Goal: Task Accomplishment & Management: Use online tool/utility

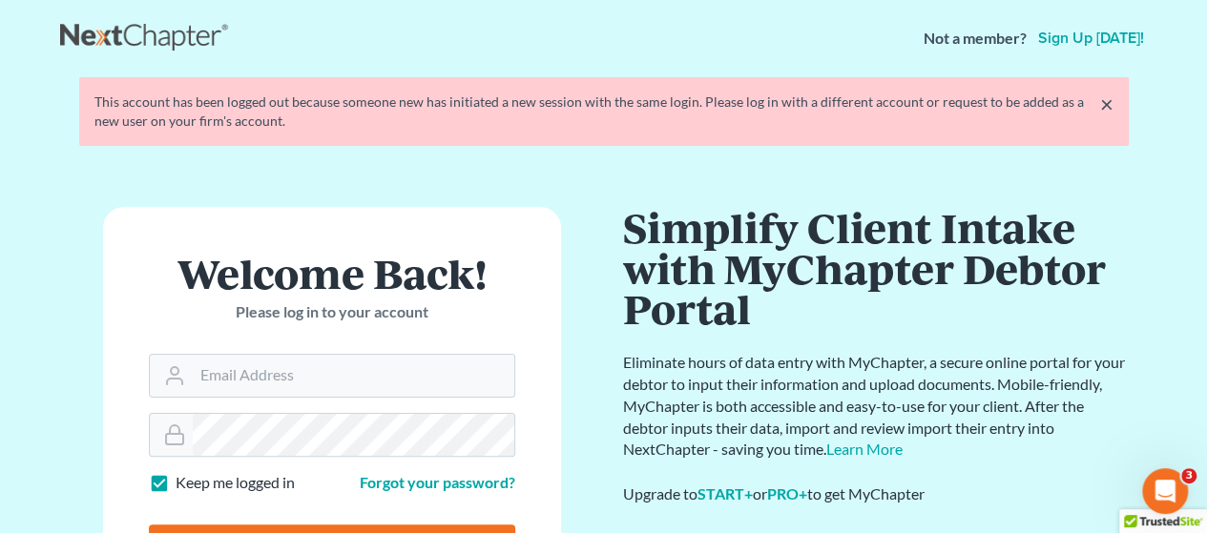
scroll to position [191, 0]
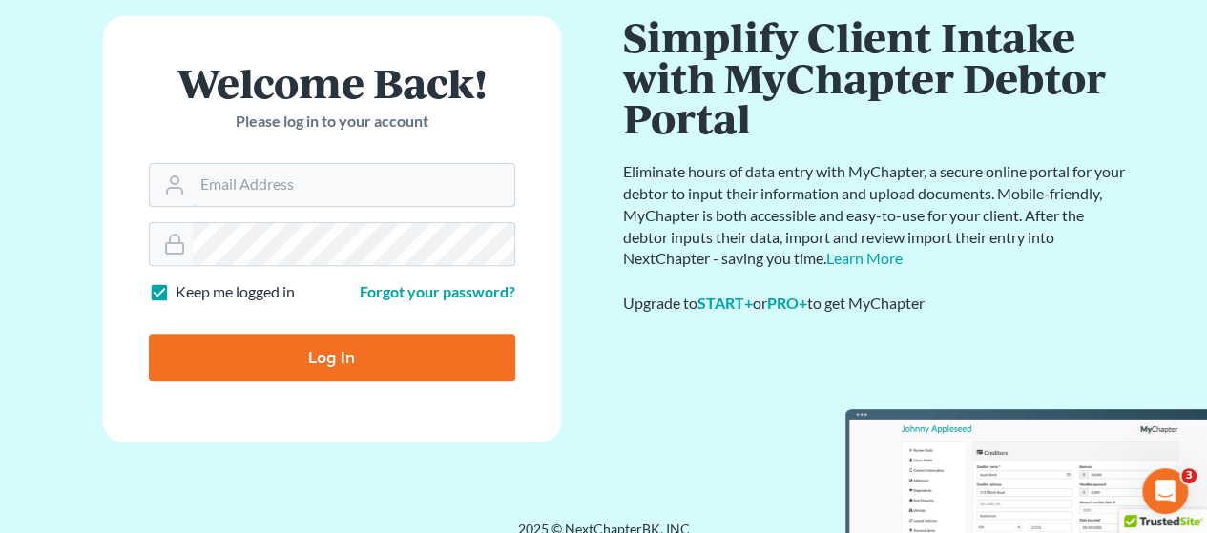
type input "[EMAIL_ADDRESS][DOMAIN_NAME]"
click at [297, 365] on input "Log In" at bounding box center [332, 358] width 366 height 48
type input "Thinking..."
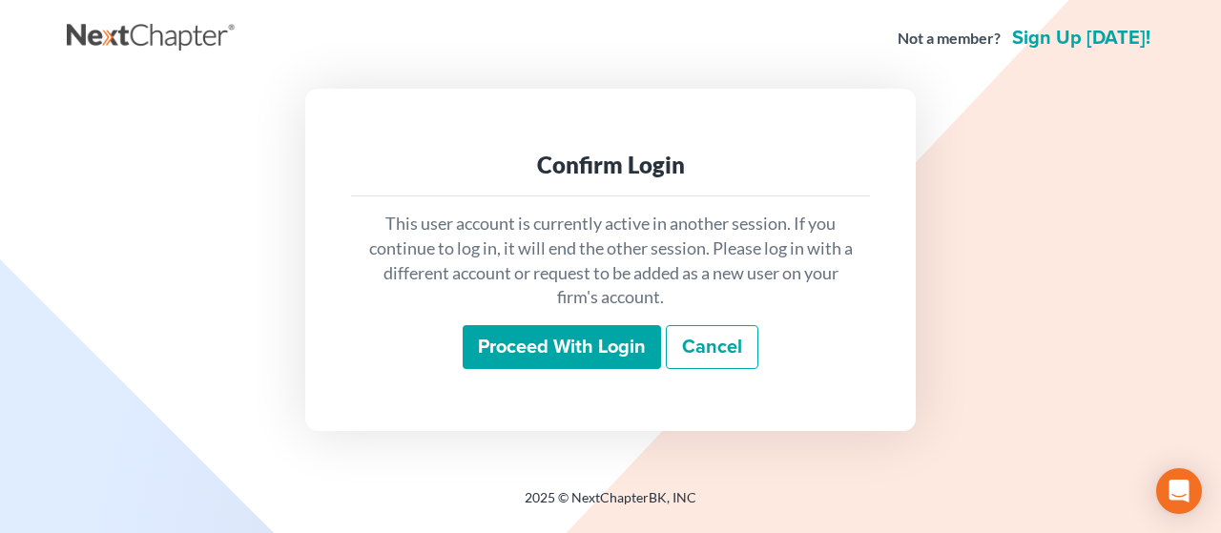
click at [533, 362] on input "Proceed with login" at bounding box center [562, 347] width 198 height 44
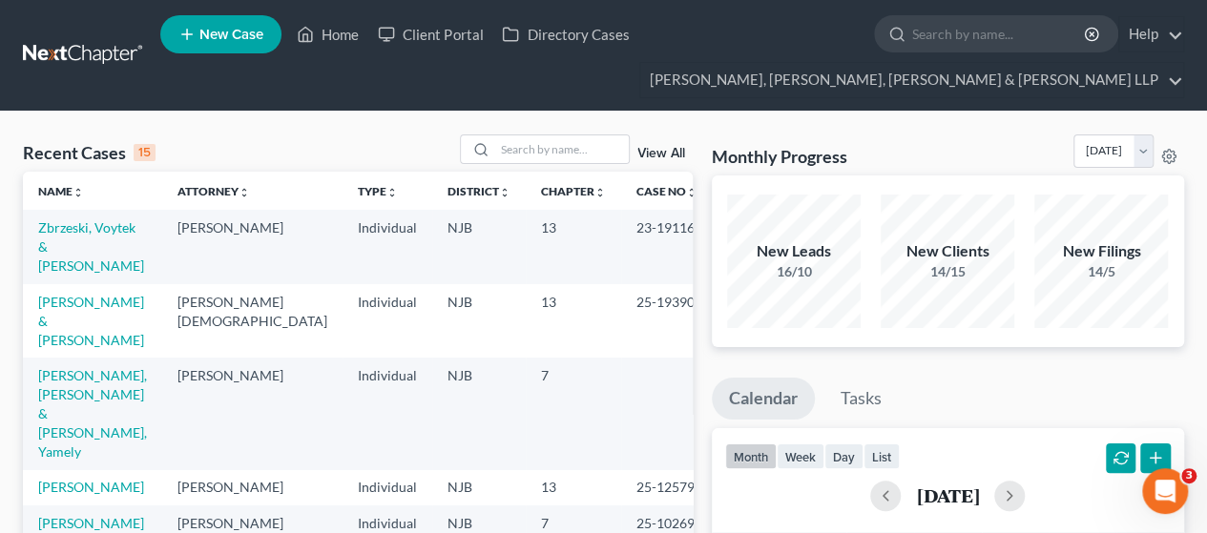
click at [275, 155] on div "Recent Cases 15 View All" at bounding box center [358, 153] width 670 height 37
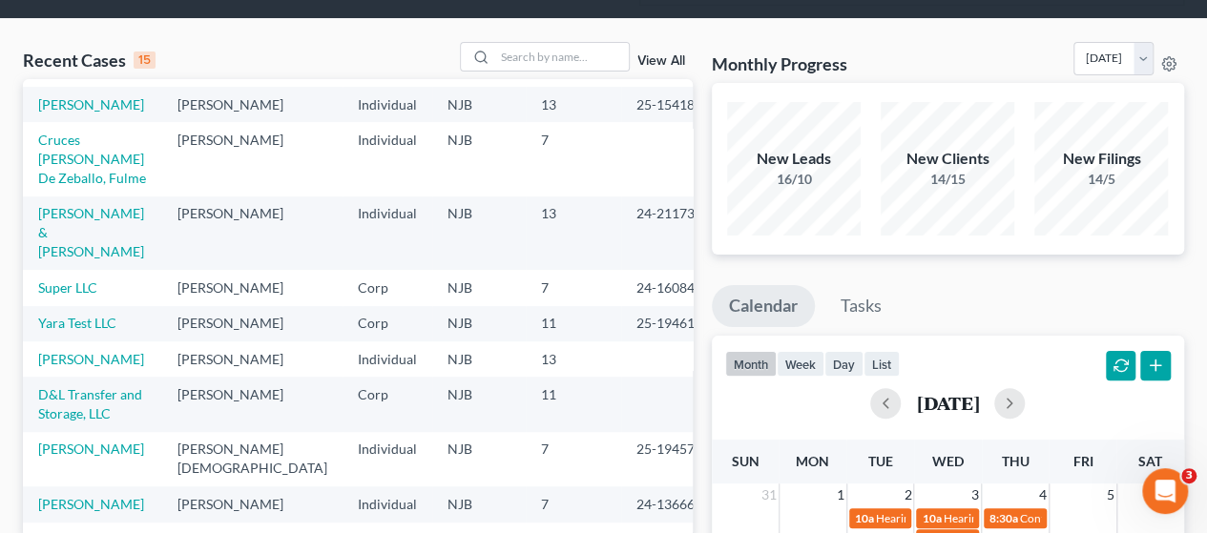
scroll to position [191, 0]
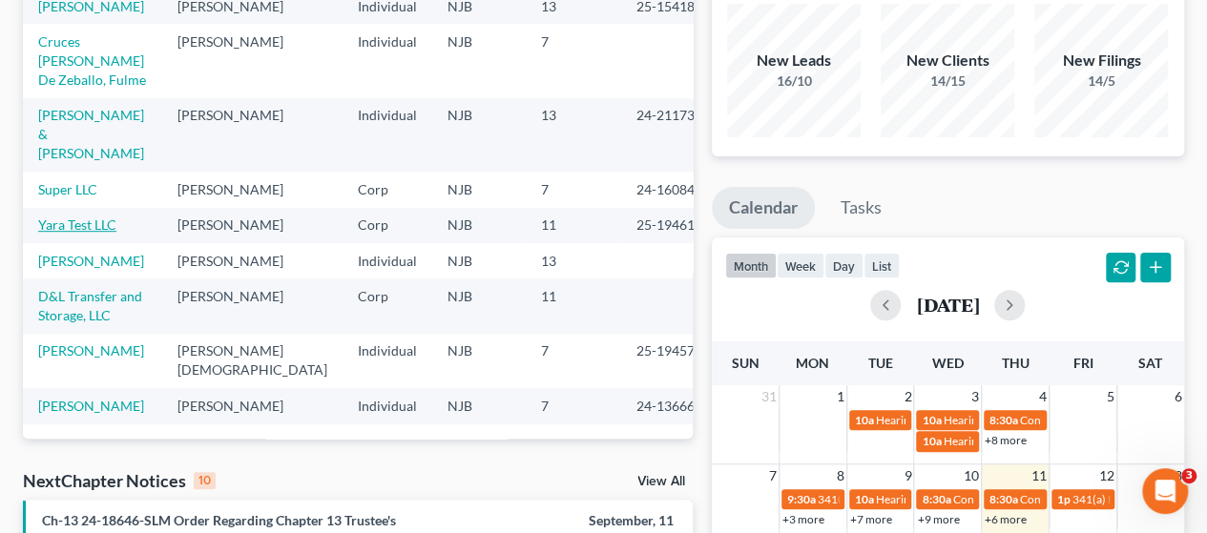
click at [89, 217] on link "Yara Test LLC" at bounding box center [77, 225] width 78 height 16
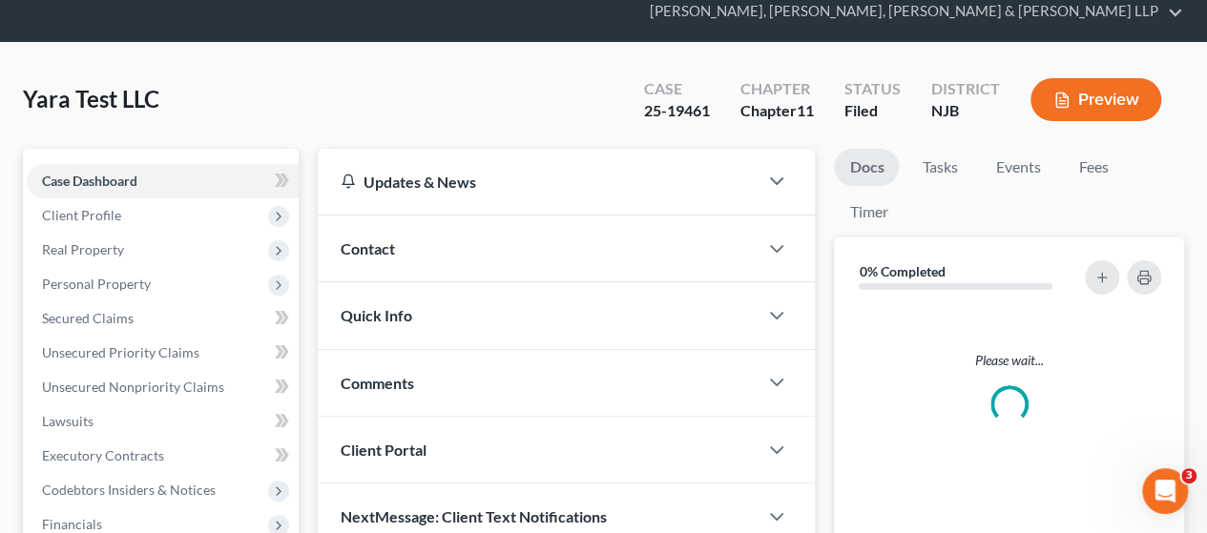
scroll to position [98, 0]
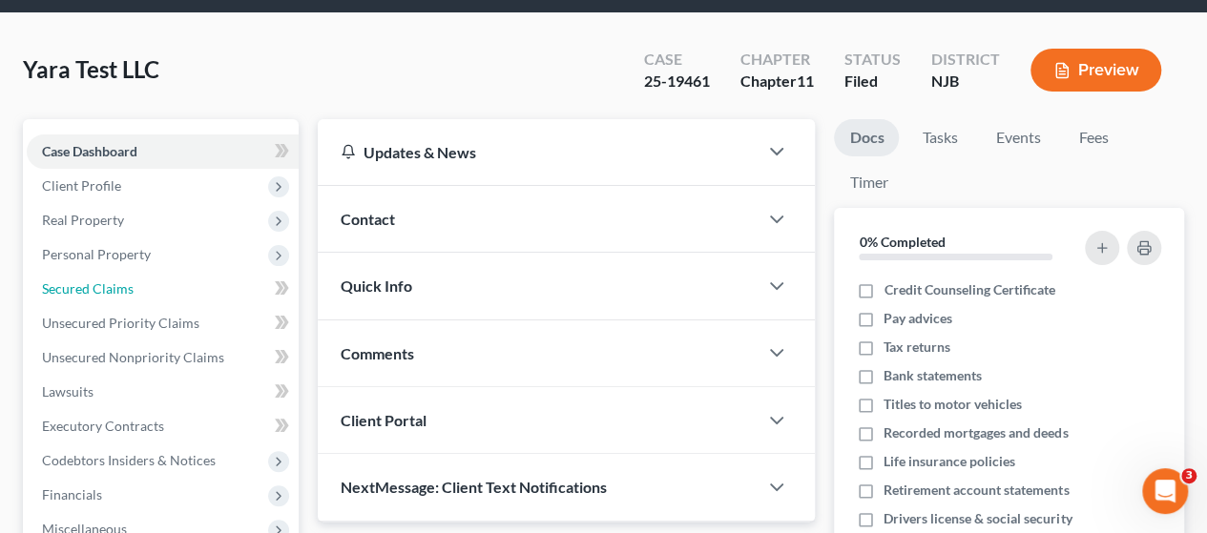
click at [116, 281] on span "Secured Claims" at bounding box center [88, 288] width 92 height 16
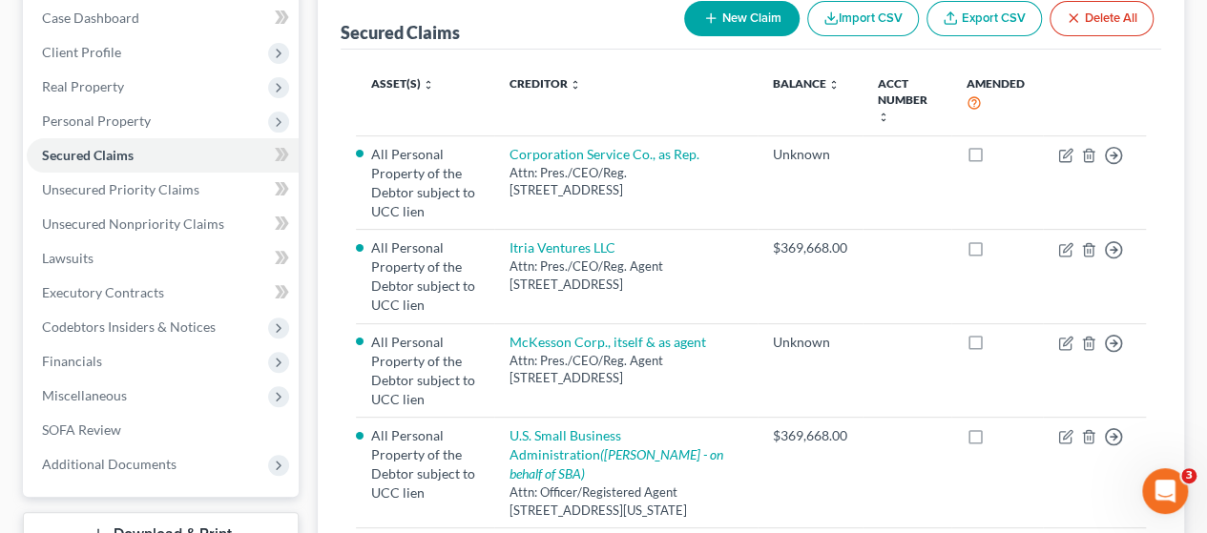
scroll to position [191, 0]
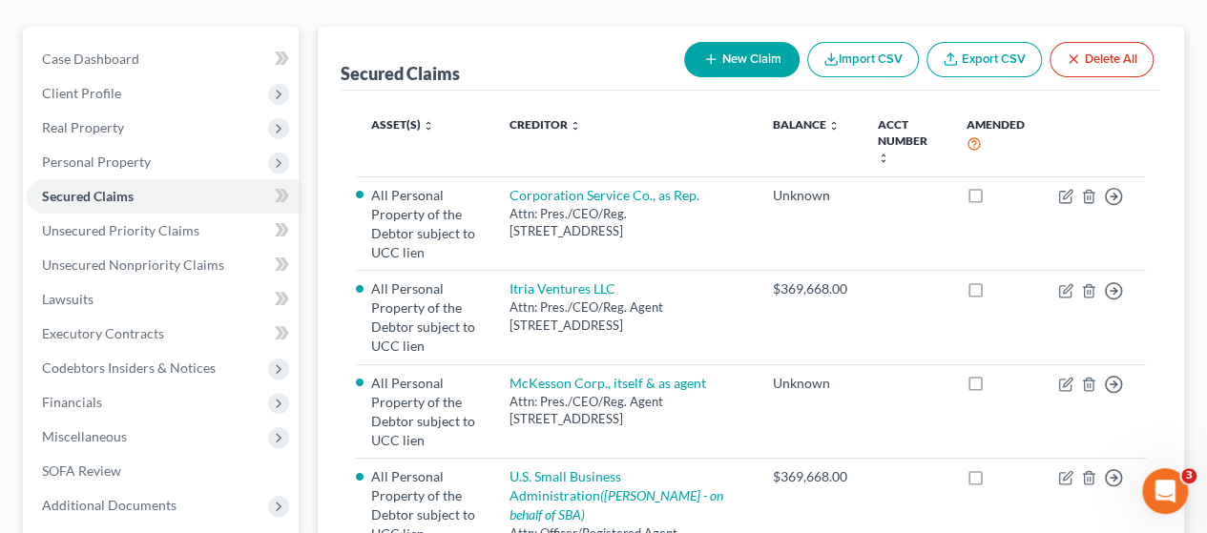
click at [114, 147] on span "Personal Property" at bounding box center [163, 162] width 272 height 34
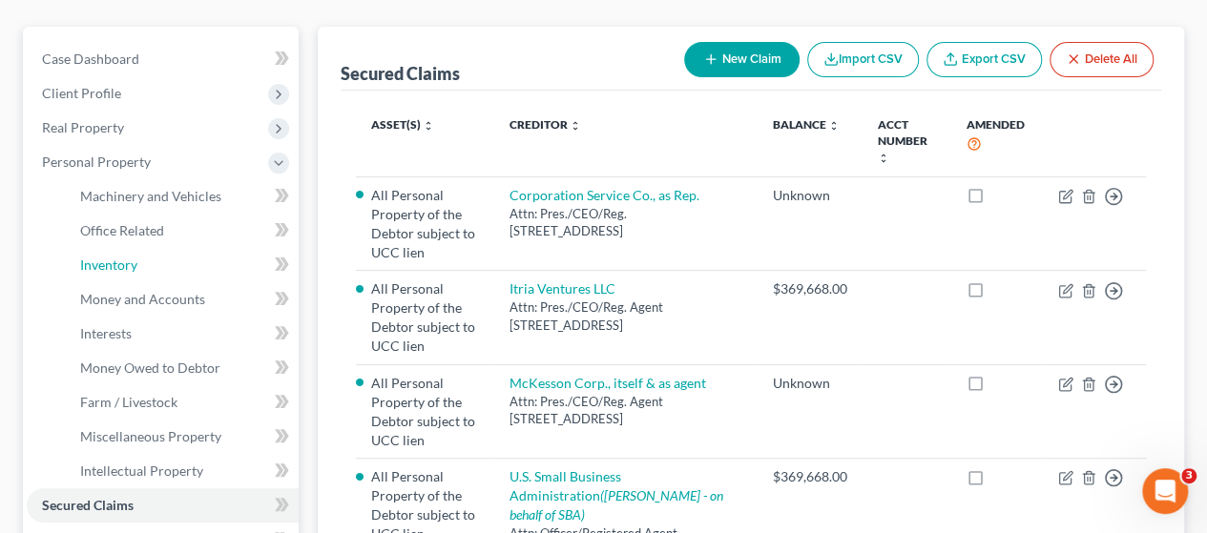
click at [123, 269] on span "Inventory" at bounding box center [108, 265] width 57 height 16
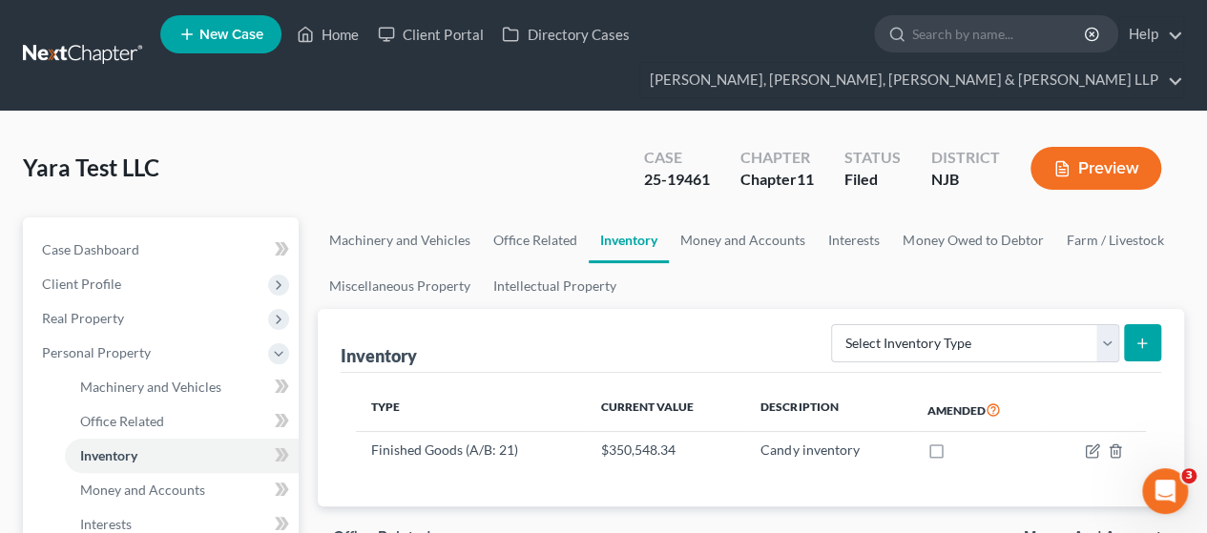
click at [1143, 191] on div "Preview" at bounding box center [1099, 170] width 169 height 56
click at [1128, 173] on button "Preview" at bounding box center [1095, 168] width 131 height 43
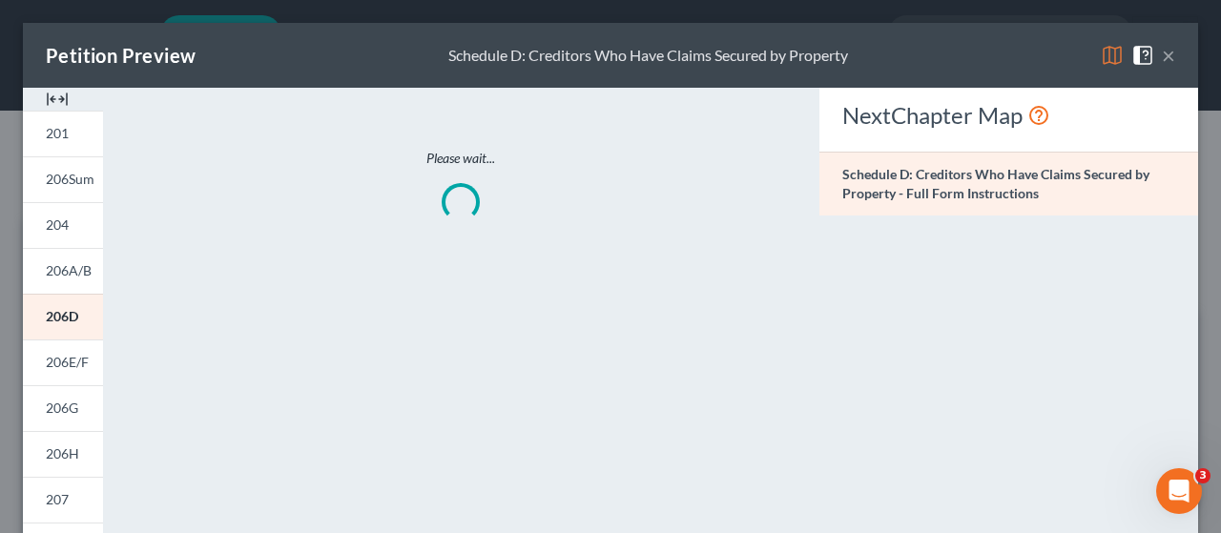
click at [76, 181] on span "206Sum" at bounding box center [70, 179] width 49 height 16
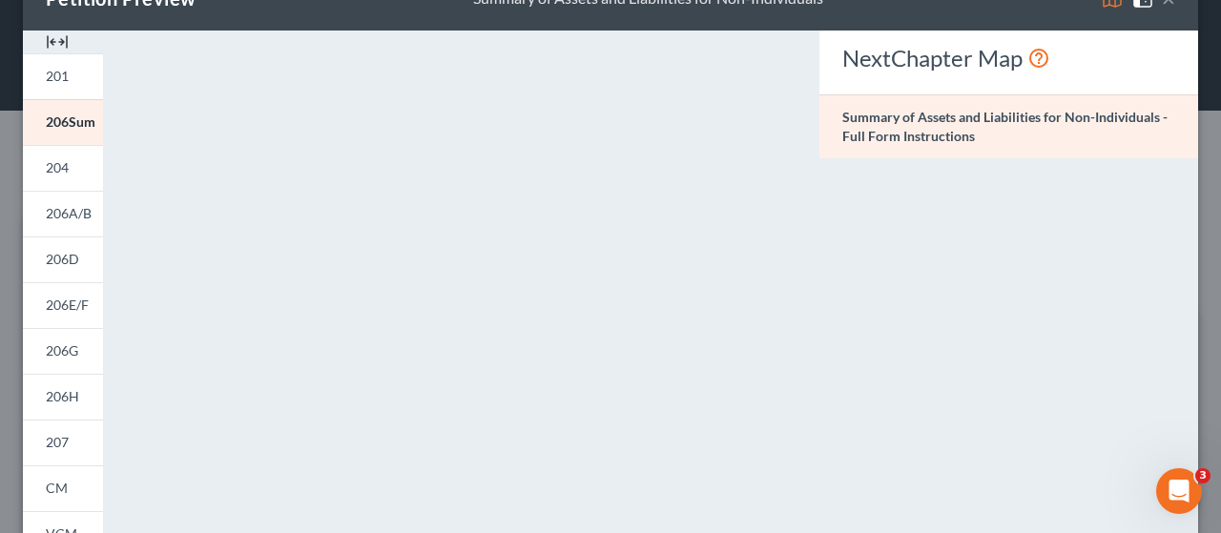
scroll to position [95, 0]
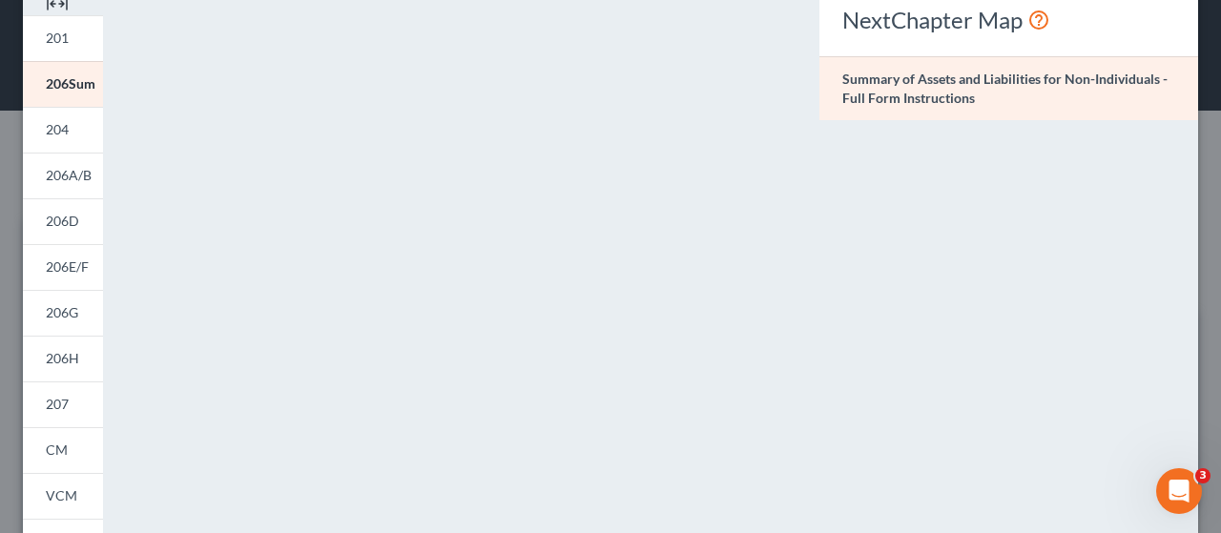
click at [71, 92] on link "206Sum" at bounding box center [63, 84] width 80 height 46
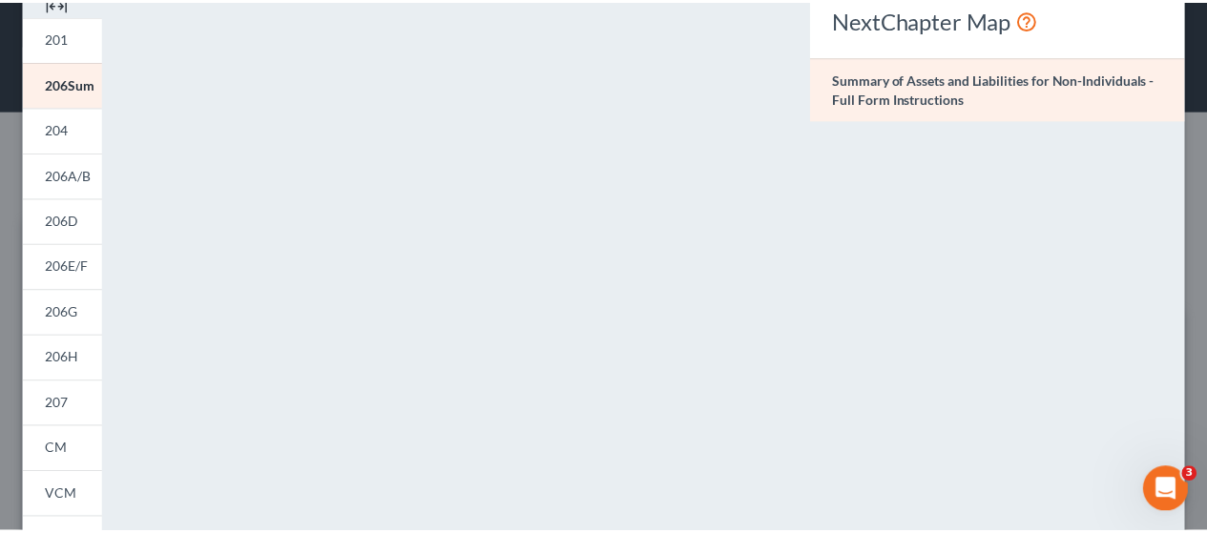
scroll to position [0, 0]
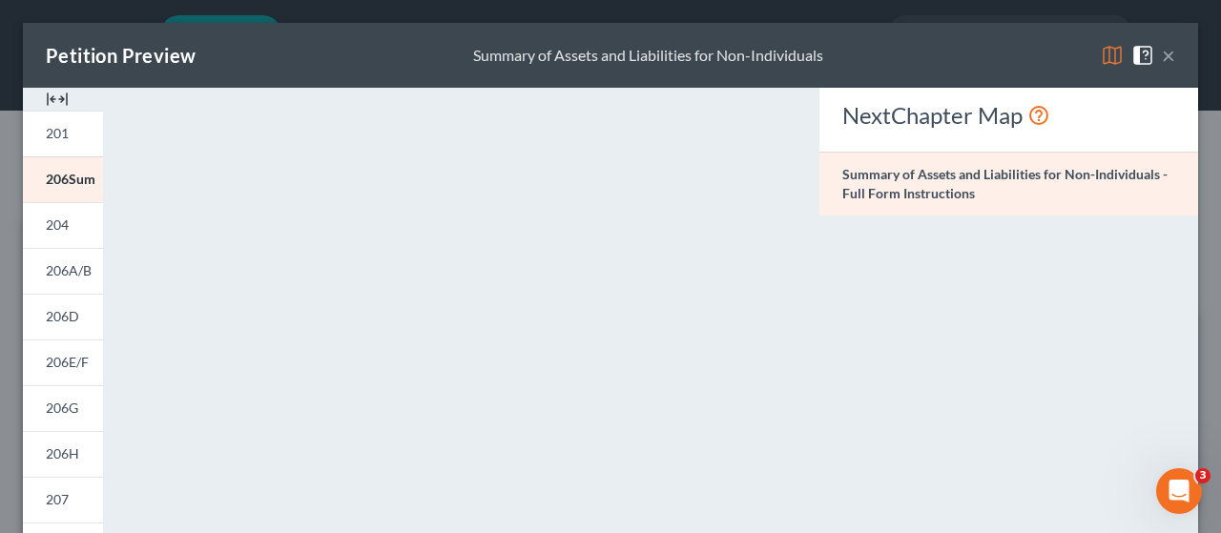
click at [1162, 56] on button "×" at bounding box center [1168, 55] width 13 height 23
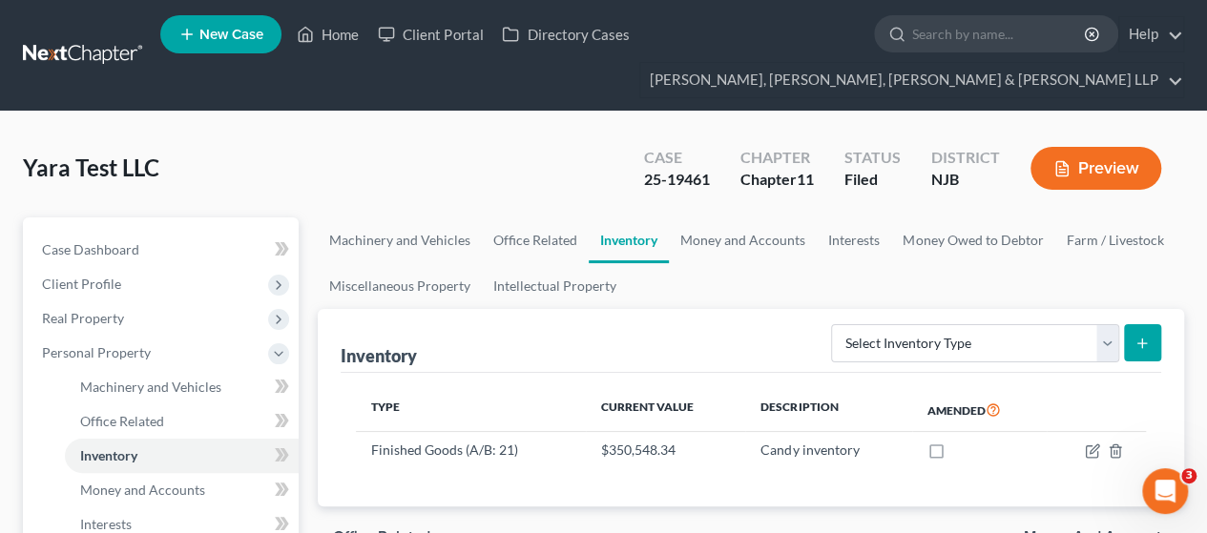
click at [925, 45] on input "search" at bounding box center [999, 33] width 175 height 35
type input "[PERSON_NAME]"
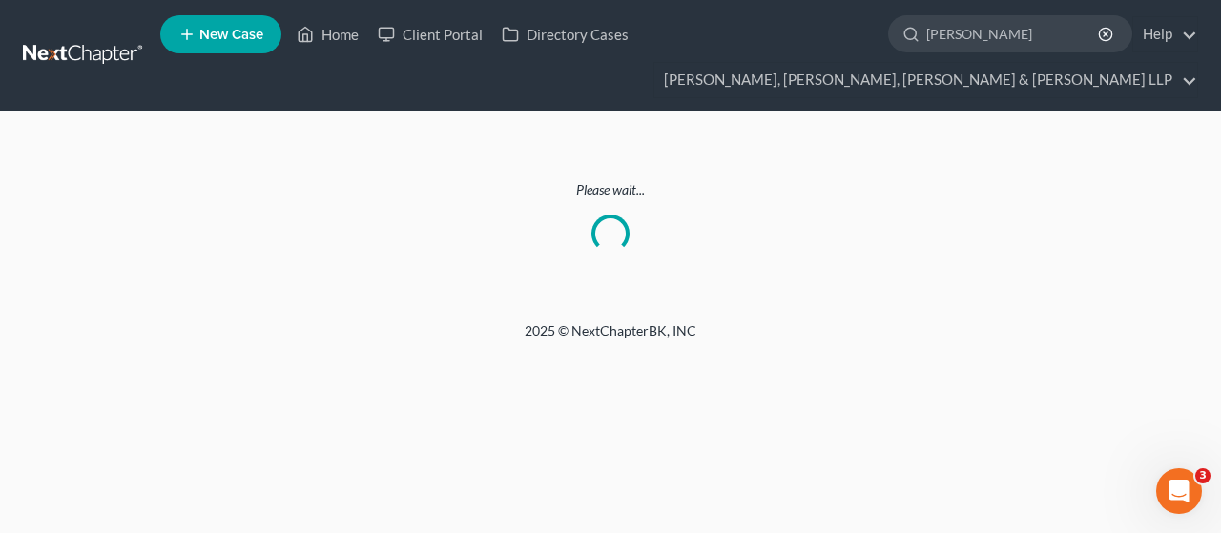
drag, startPoint x: 999, startPoint y: 33, endPoint x: 889, endPoint y: 38, distance: 109.8
click at [889, 38] on div "[PERSON_NAME]" at bounding box center [1010, 33] width 244 height 37
type input "kang"
